Goal: Task Accomplishment & Management: Complete application form

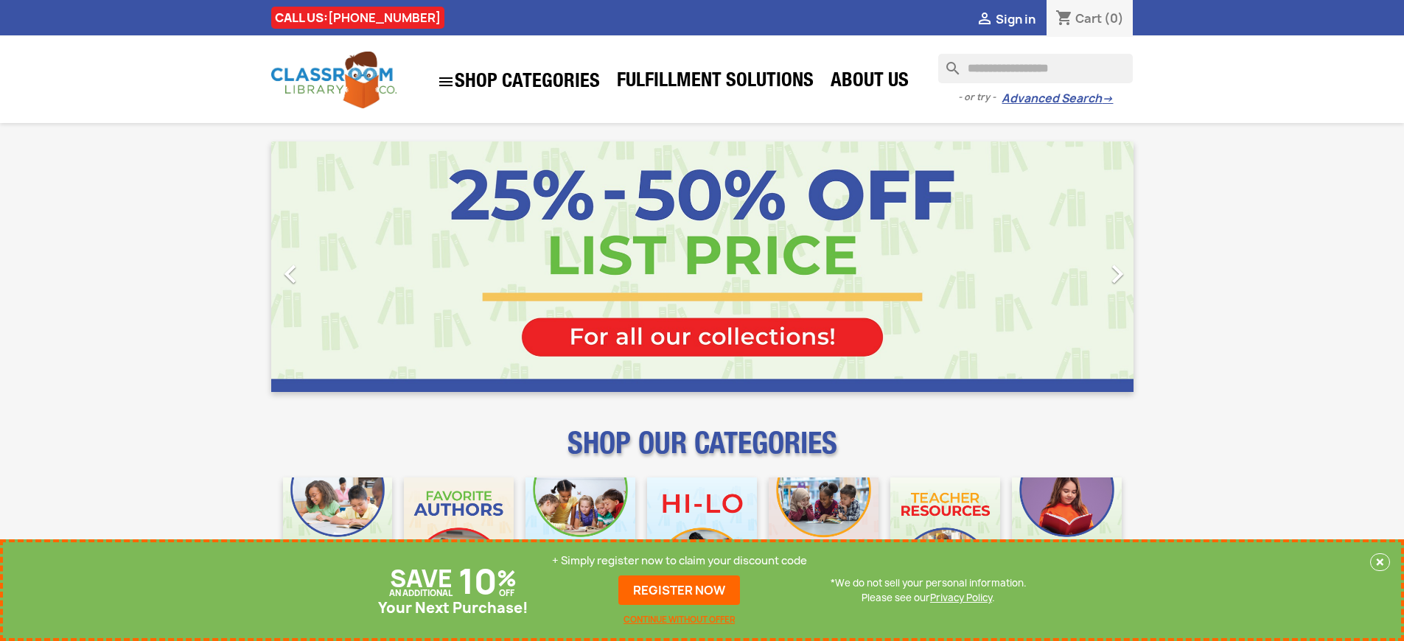
click at [679, 561] on p "+ Simply register now to claim your discount code" at bounding box center [679, 560] width 255 height 15
click at [679, 590] on link "REGISTER NOW" at bounding box center [679, 589] width 122 height 29
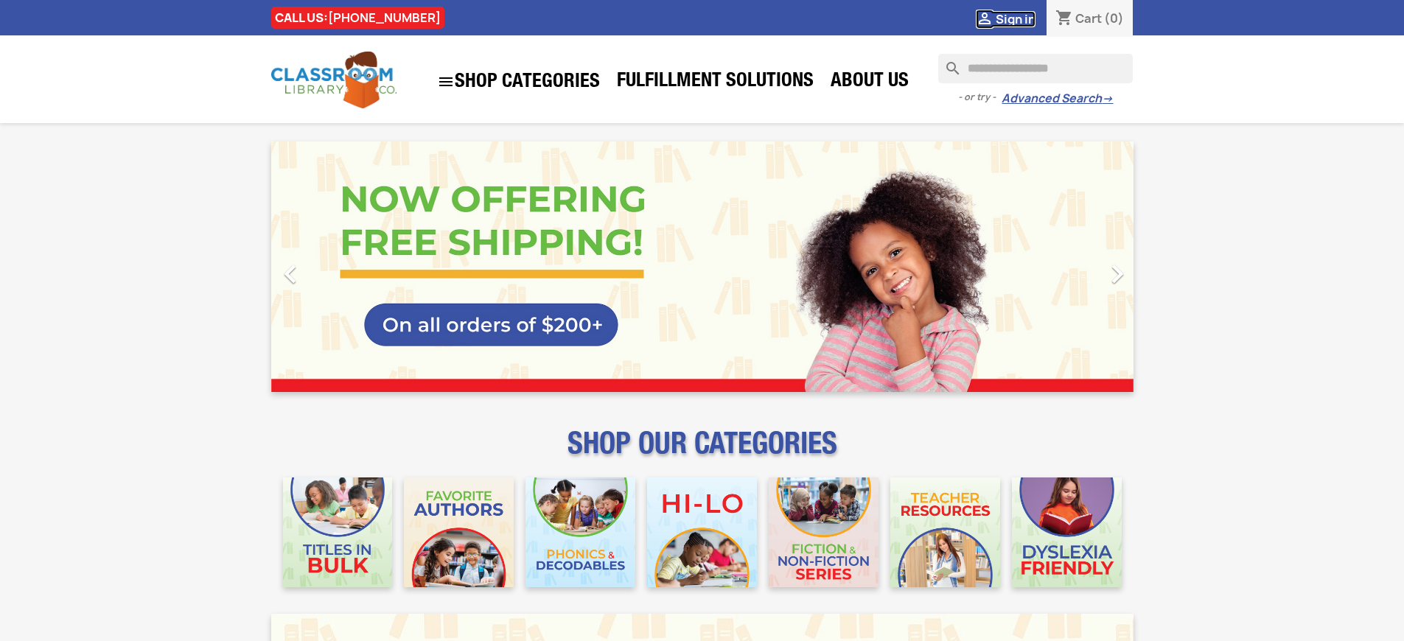
click at [1015, 18] on span "Sign in" at bounding box center [1015, 19] width 40 height 16
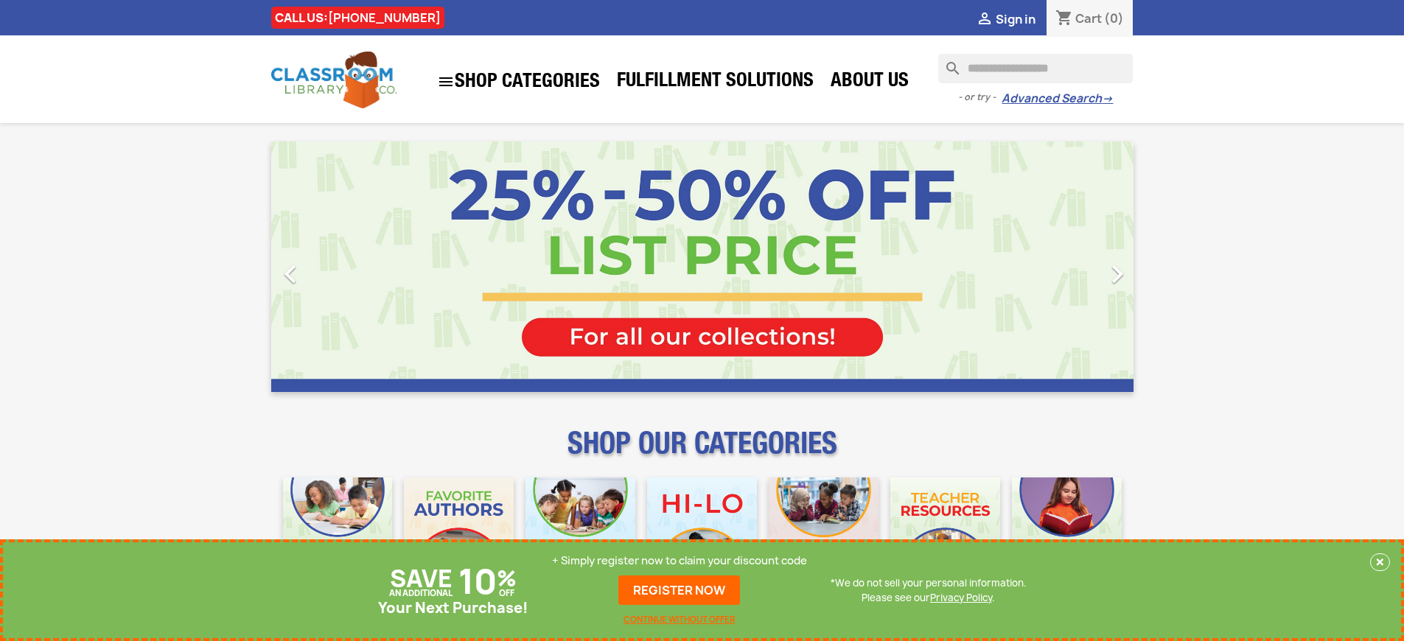
click at [679, 561] on p "+ Simply register now to claim your discount code" at bounding box center [679, 560] width 255 height 15
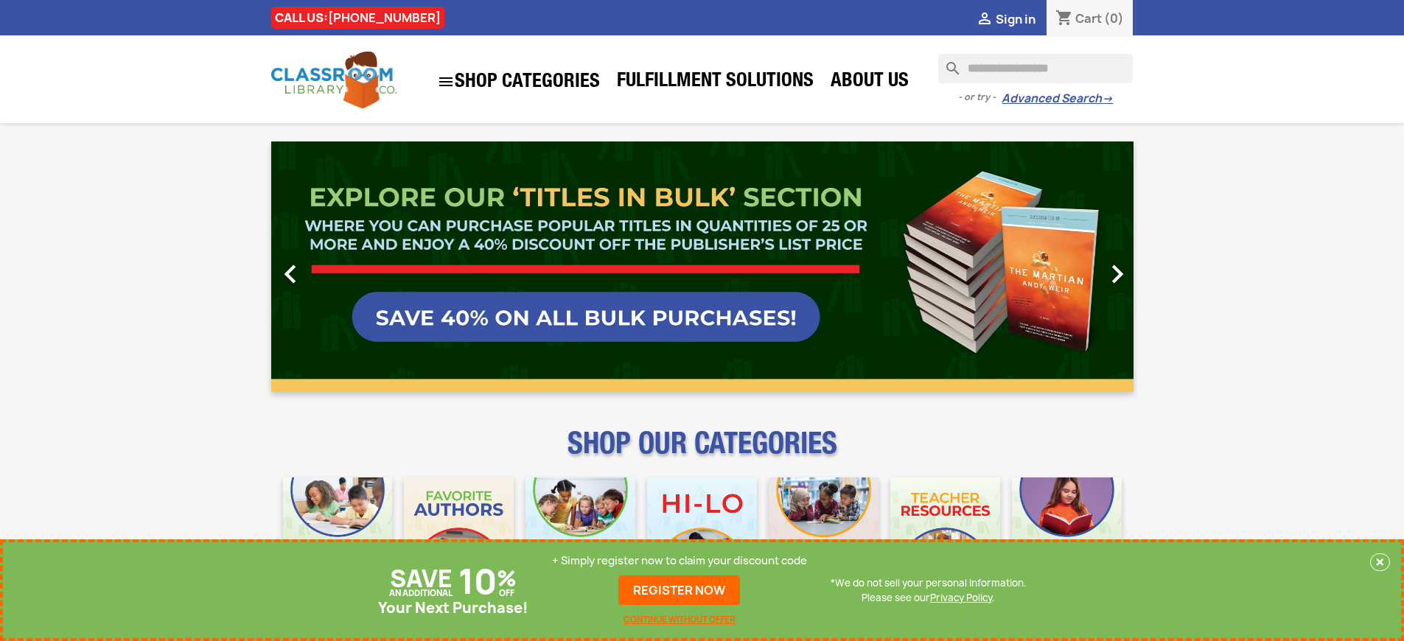
click at [679, 561] on p "+ Simply register now to claim your discount code" at bounding box center [679, 560] width 255 height 15
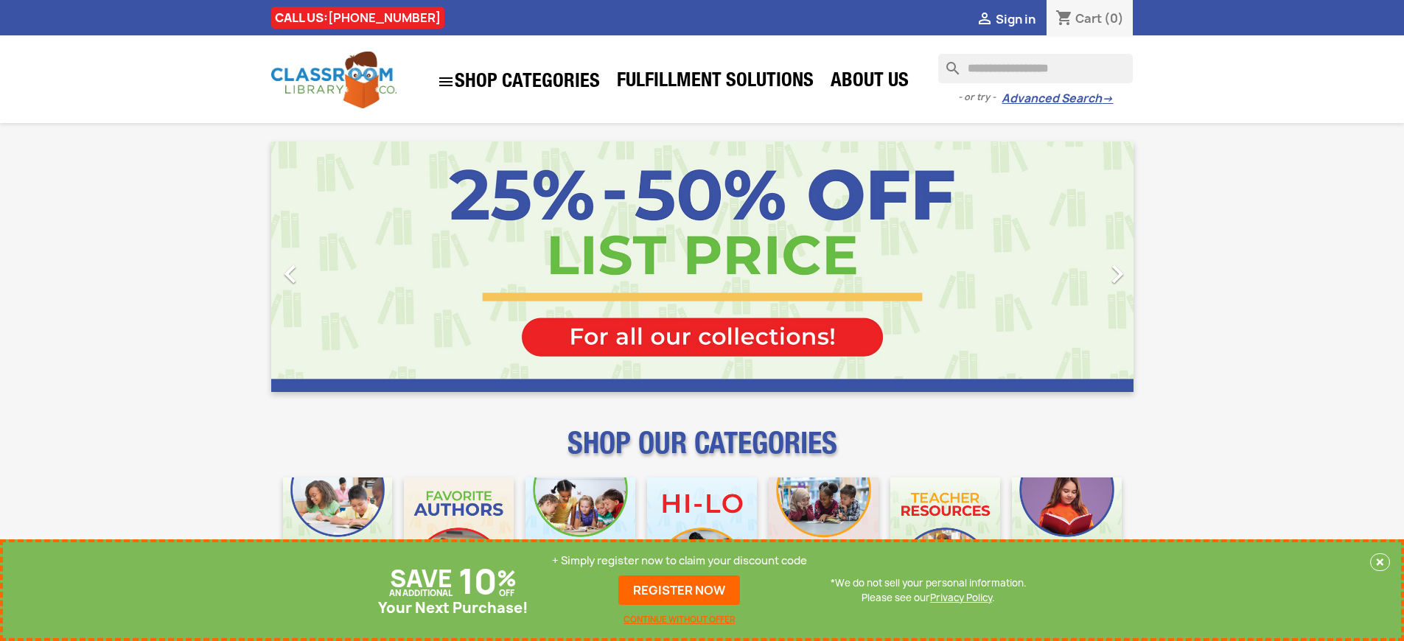
click at [679, 561] on p "+ Simply register now to claim your discount code" at bounding box center [679, 560] width 255 height 15
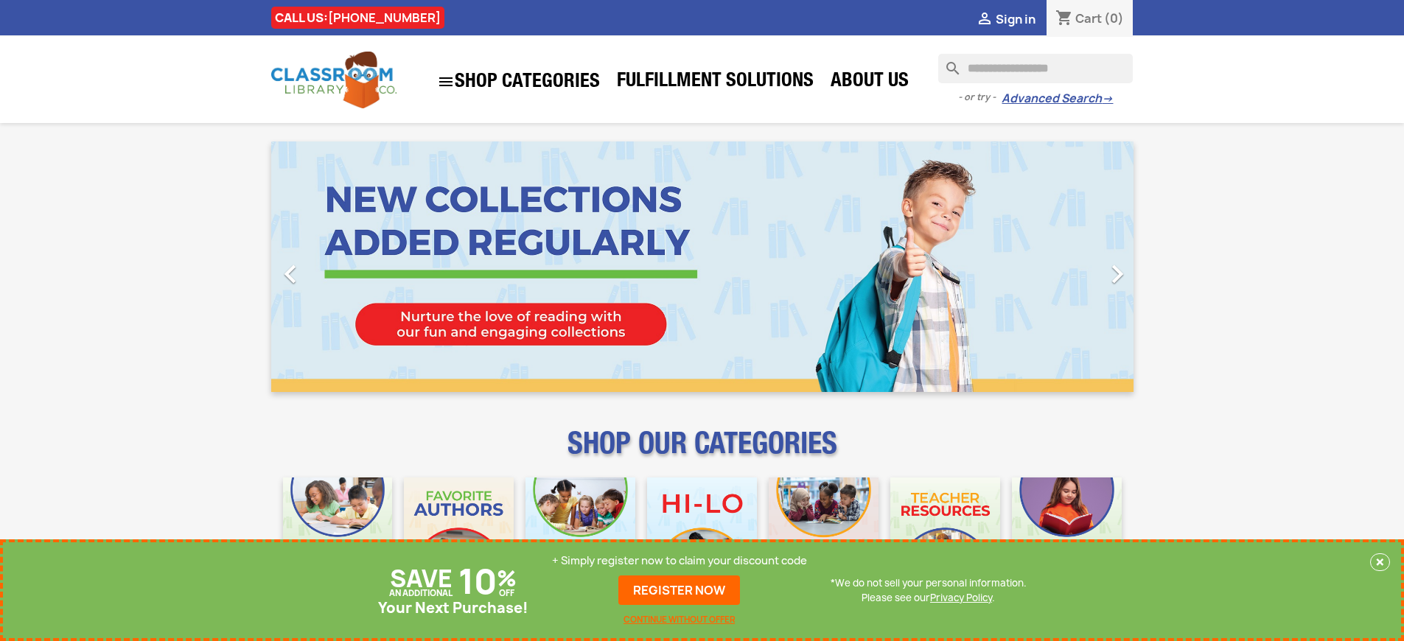
click at [679, 561] on p "+ Simply register now to claim your discount code" at bounding box center [679, 560] width 255 height 15
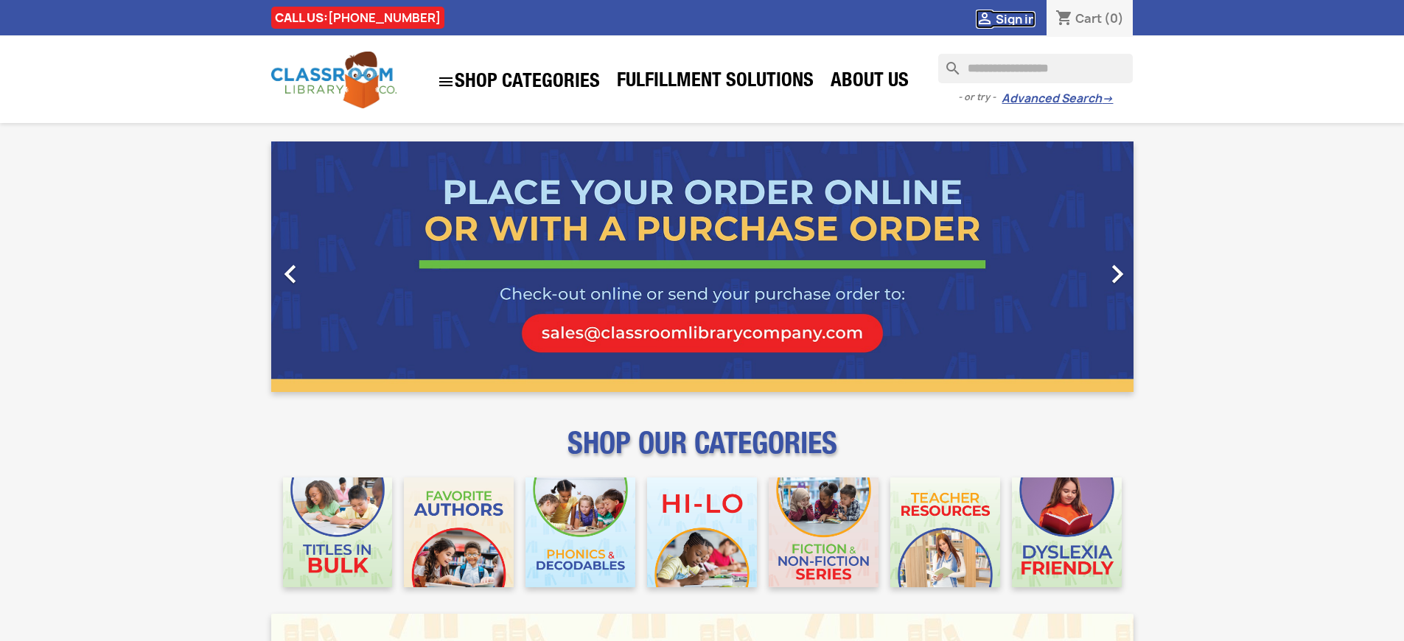
click at [1015, 18] on span "Sign in" at bounding box center [1015, 19] width 40 height 16
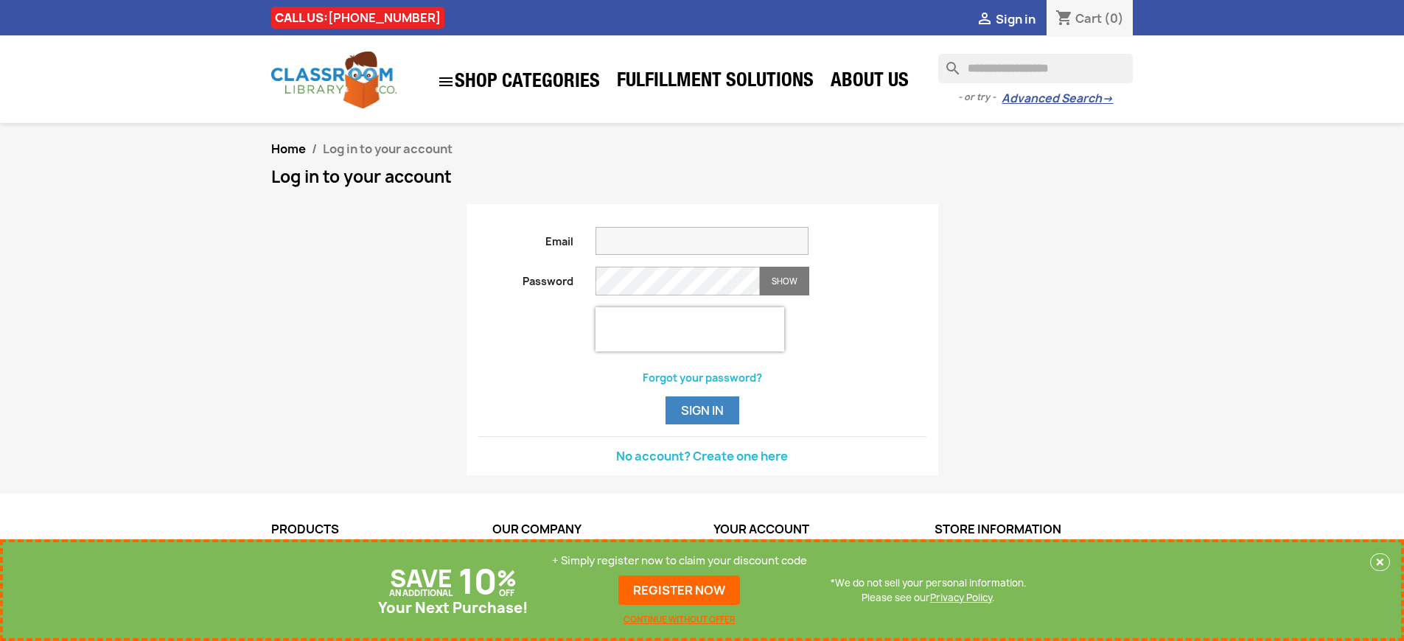
click at [679, 561] on p "+ Simply register now to claim your discount code" at bounding box center [679, 560] width 255 height 15
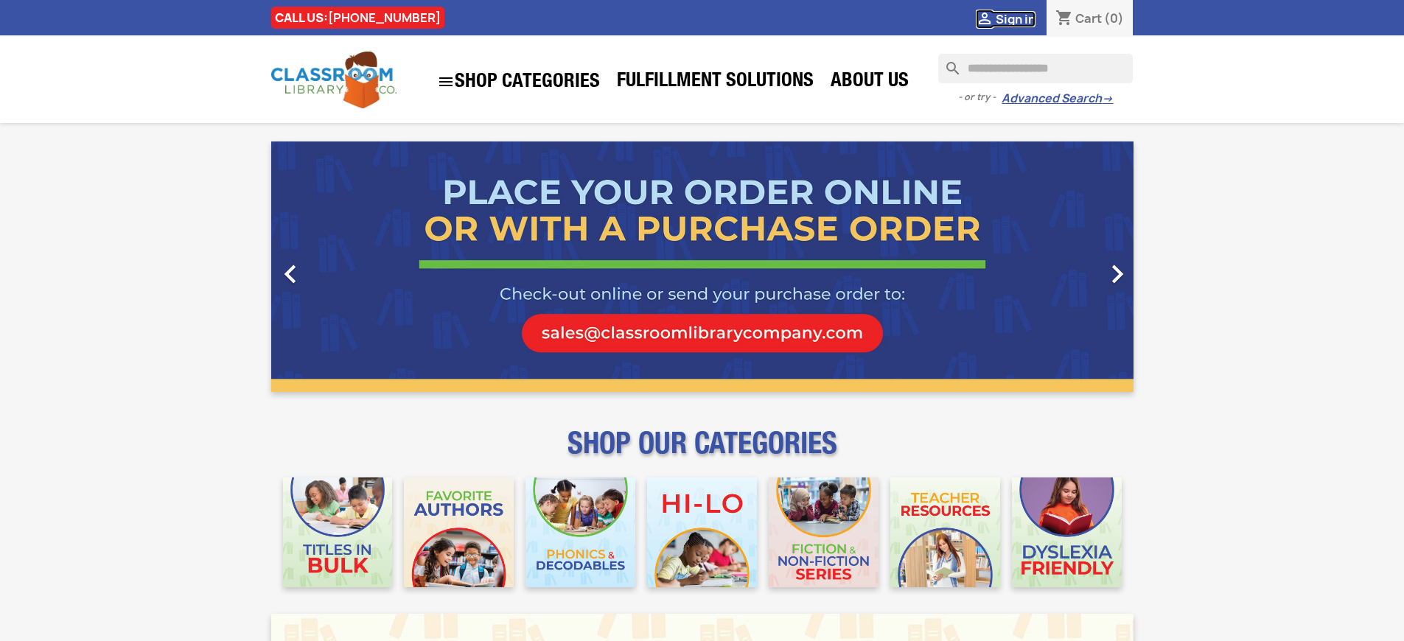
click at [1015, 18] on span "Sign in" at bounding box center [1015, 19] width 40 height 16
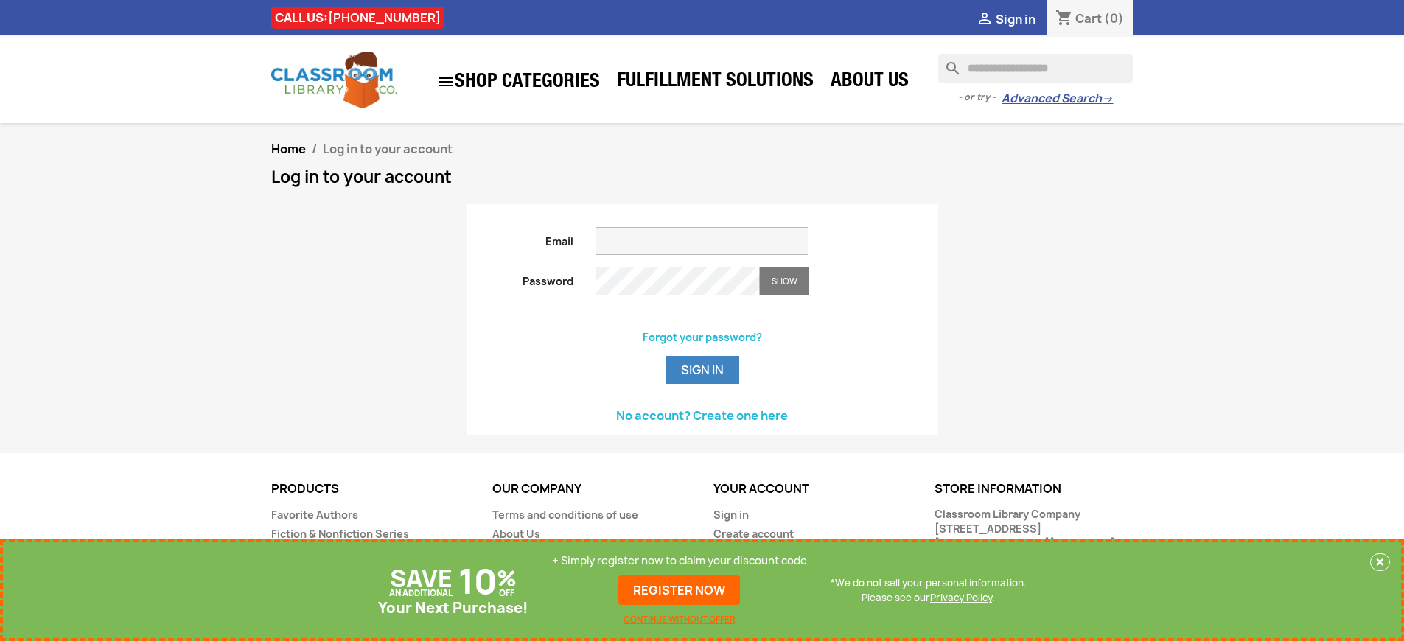
click at [679, 561] on p "+ Simply register now to claim your discount code" at bounding box center [679, 560] width 255 height 15
click at [679, 590] on link "REGISTER NOW" at bounding box center [679, 589] width 122 height 29
